Goal: Transaction & Acquisition: Purchase product/service

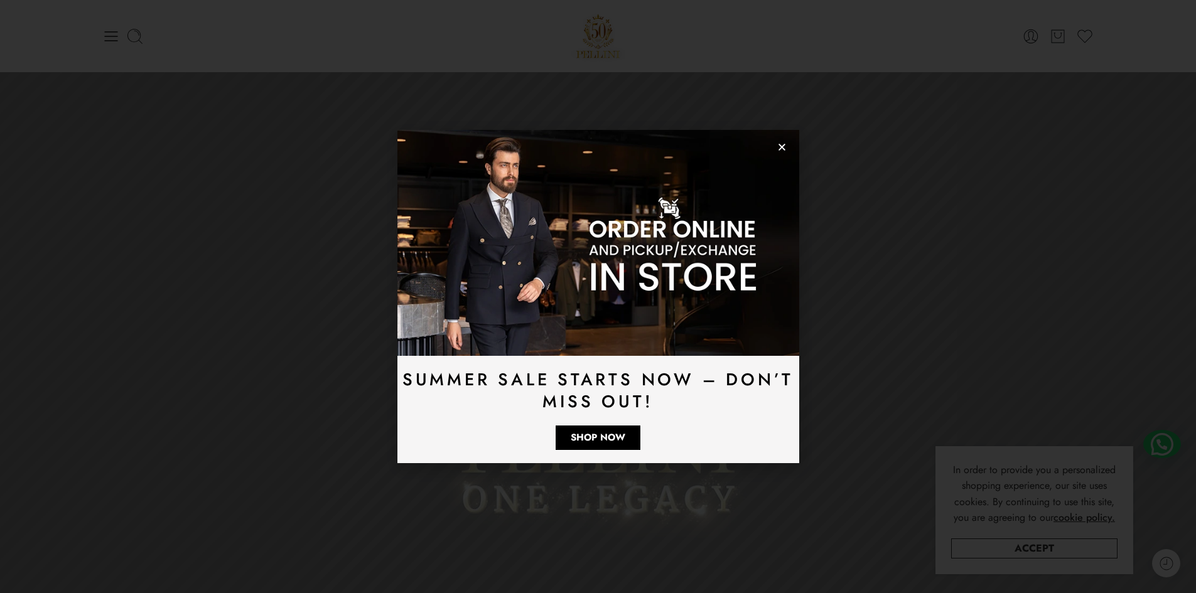
drag, startPoint x: 775, startPoint y: 148, endPoint x: 783, endPoint y: 148, distance: 8.2
click at [776, 147] on img at bounding box center [598, 243] width 402 height 226
drag, startPoint x: 783, startPoint y: 148, endPoint x: 786, endPoint y: 153, distance: 6.5
click at [783, 148] on icon "Close" at bounding box center [781, 146] width 9 height 9
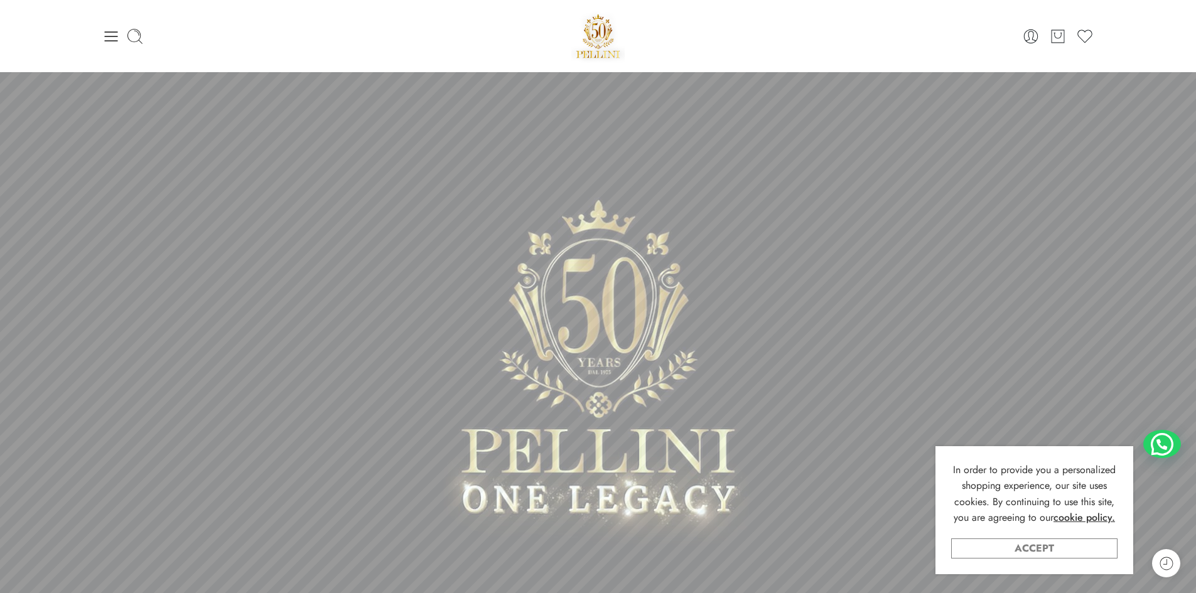
click at [1050, 547] on link "Accept" at bounding box center [1034, 549] width 166 height 20
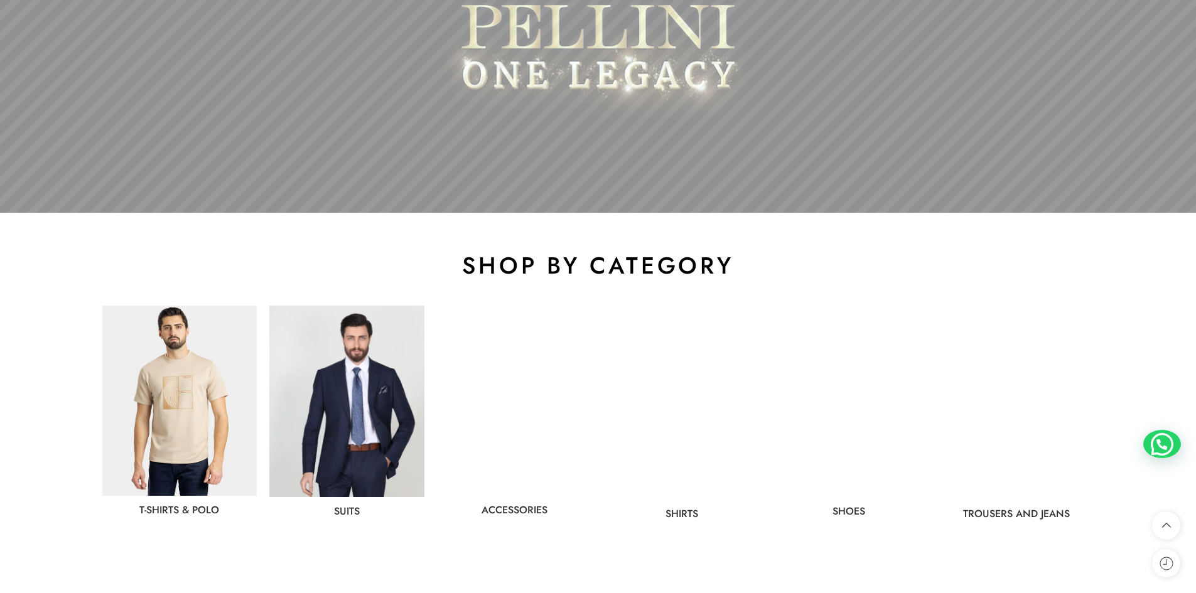
scroll to position [565, 0]
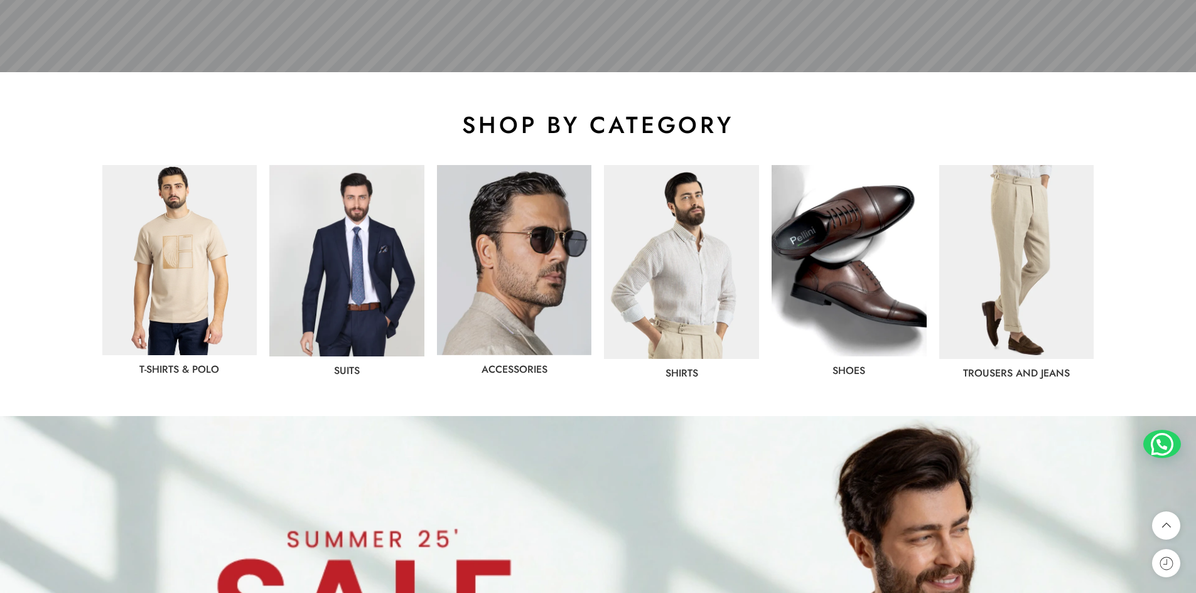
click at [376, 302] on img at bounding box center [346, 260] width 155 height 191
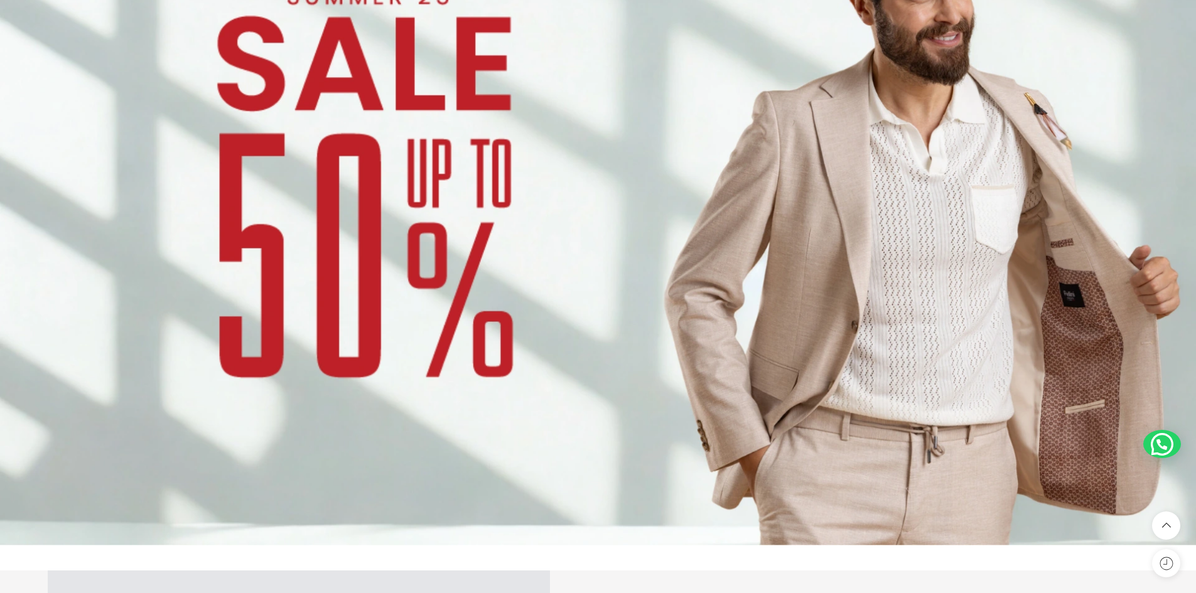
scroll to position [1318, 0]
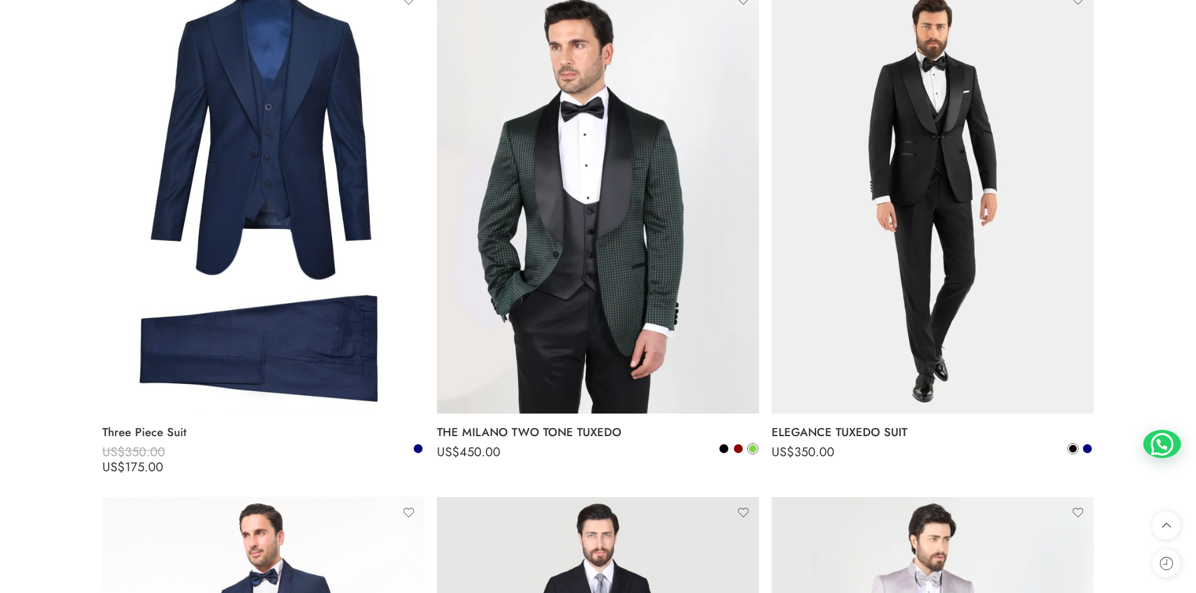
scroll to position [3327, 0]
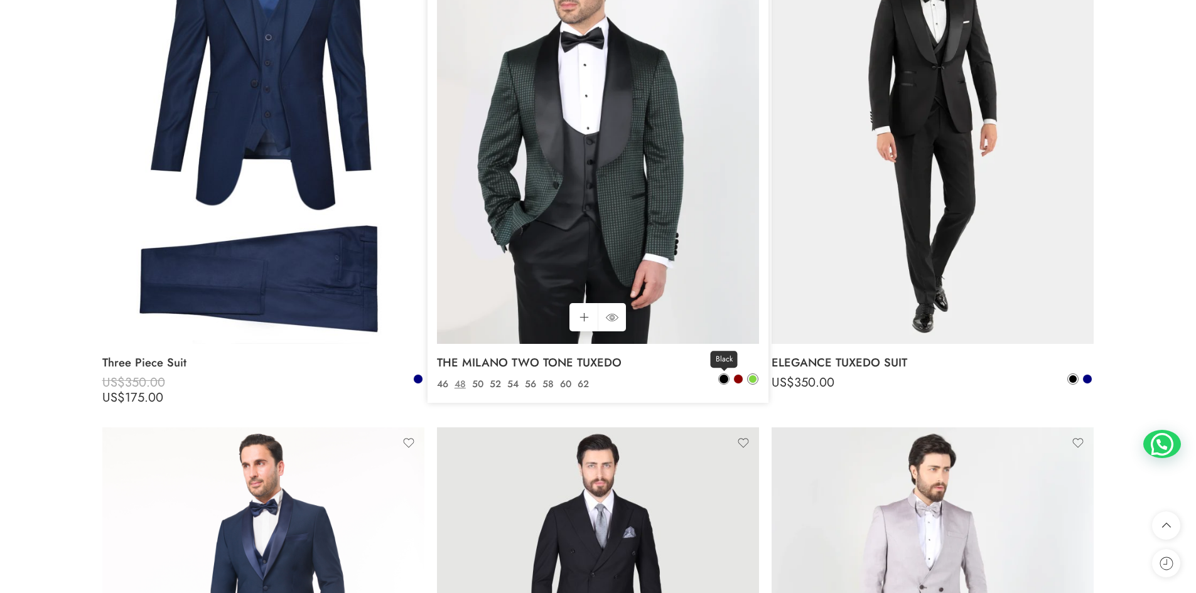
click at [721, 383] on span at bounding box center [724, 379] width 10 height 10
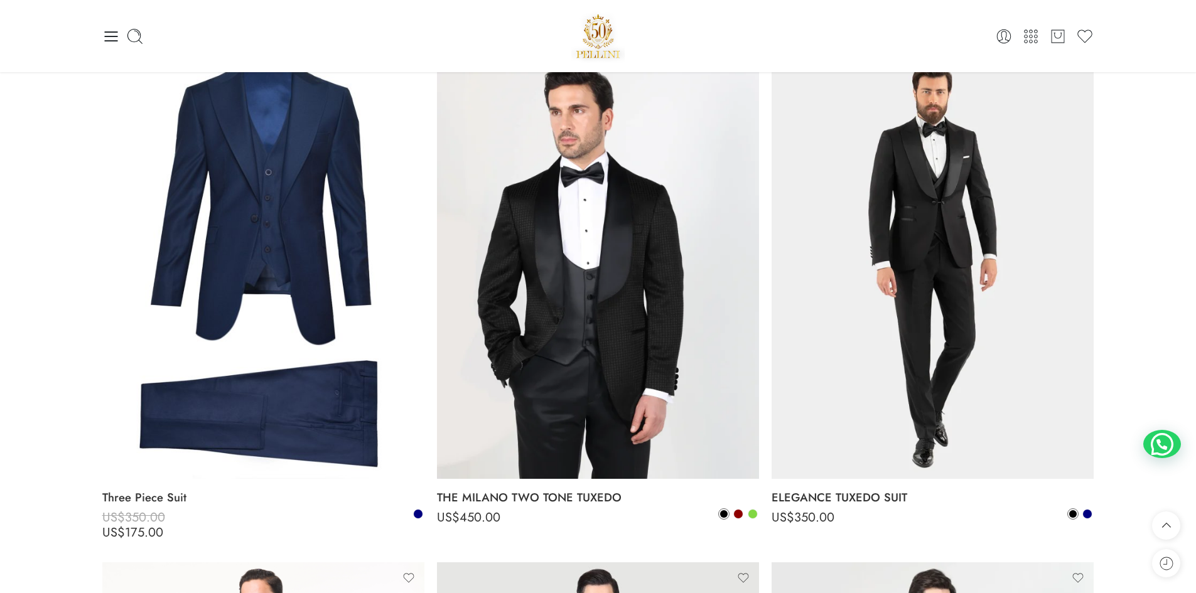
scroll to position [2762, 0]
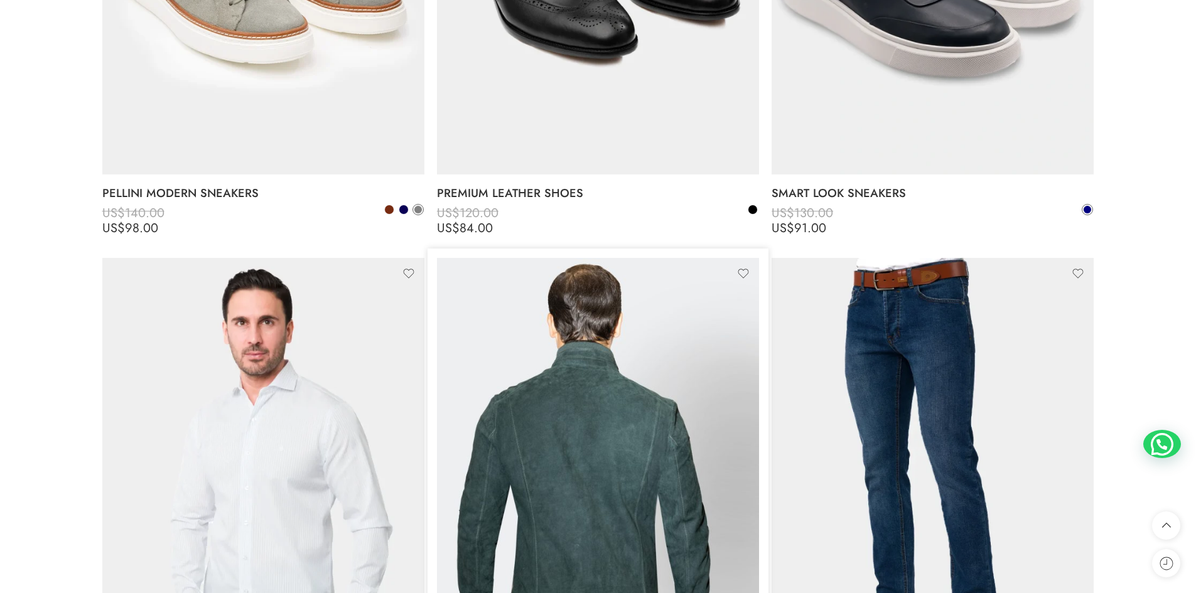
scroll to position [9542, 0]
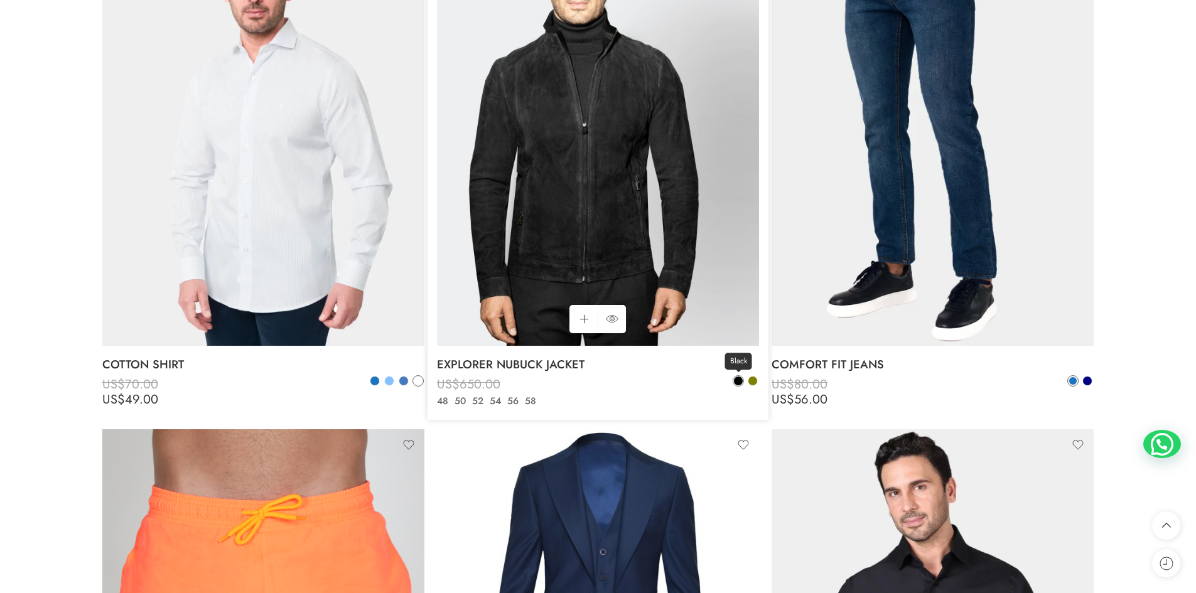
click at [739, 382] on span at bounding box center [738, 381] width 9 height 9
click at [753, 385] on span at bounding box center [753, 381] width 10 height 10
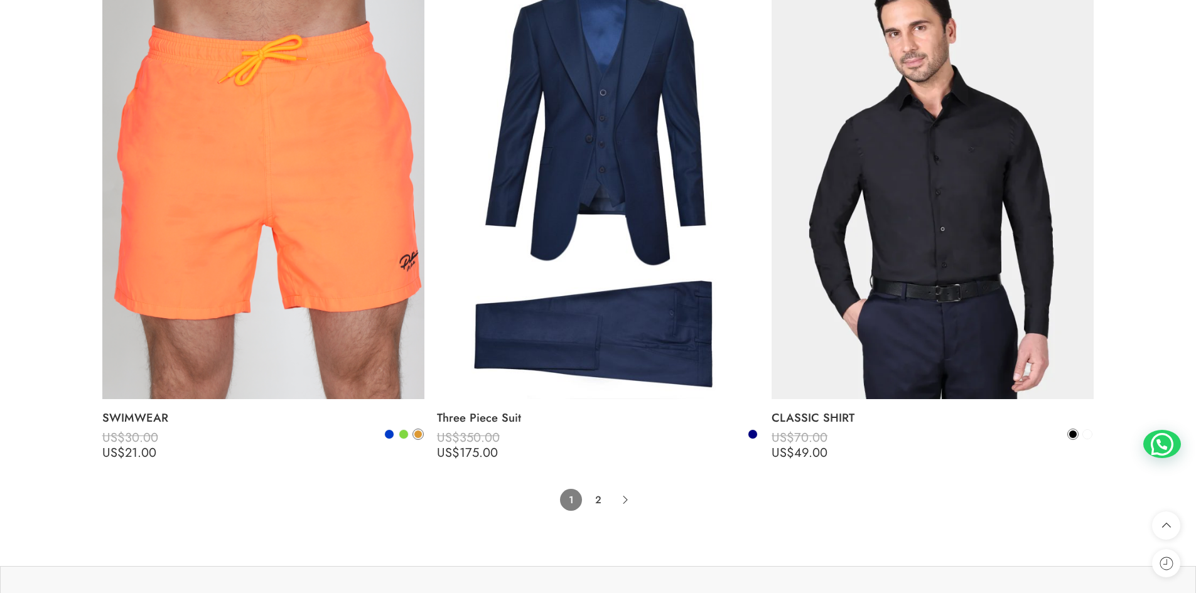
scroll to position [10358, 0]
